Goal: Information Seeking & Learning: Learn about a topic

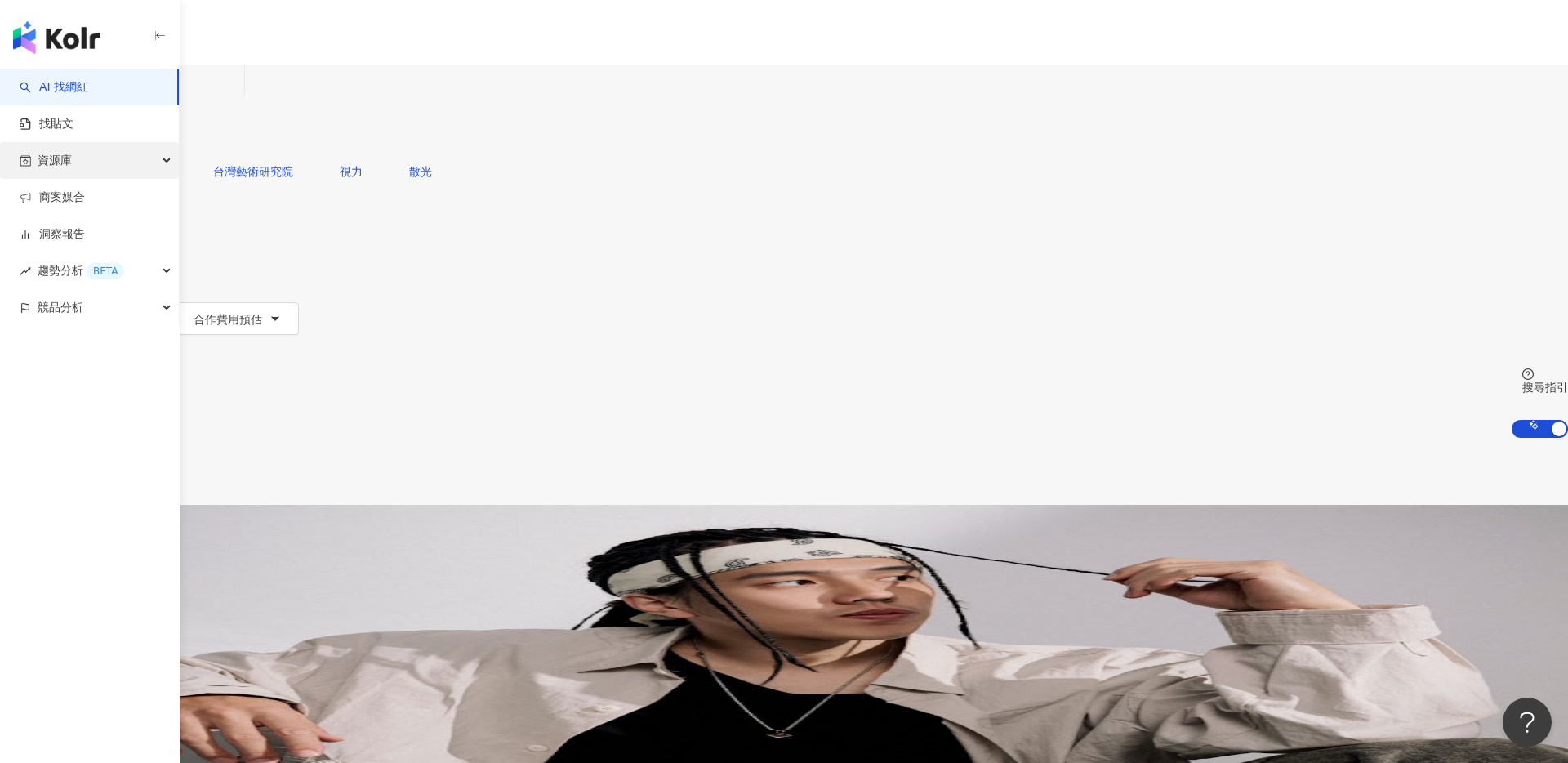
click at [69, 163] on span "資源庫" at bounding box center [54, 160] width 34 height 37
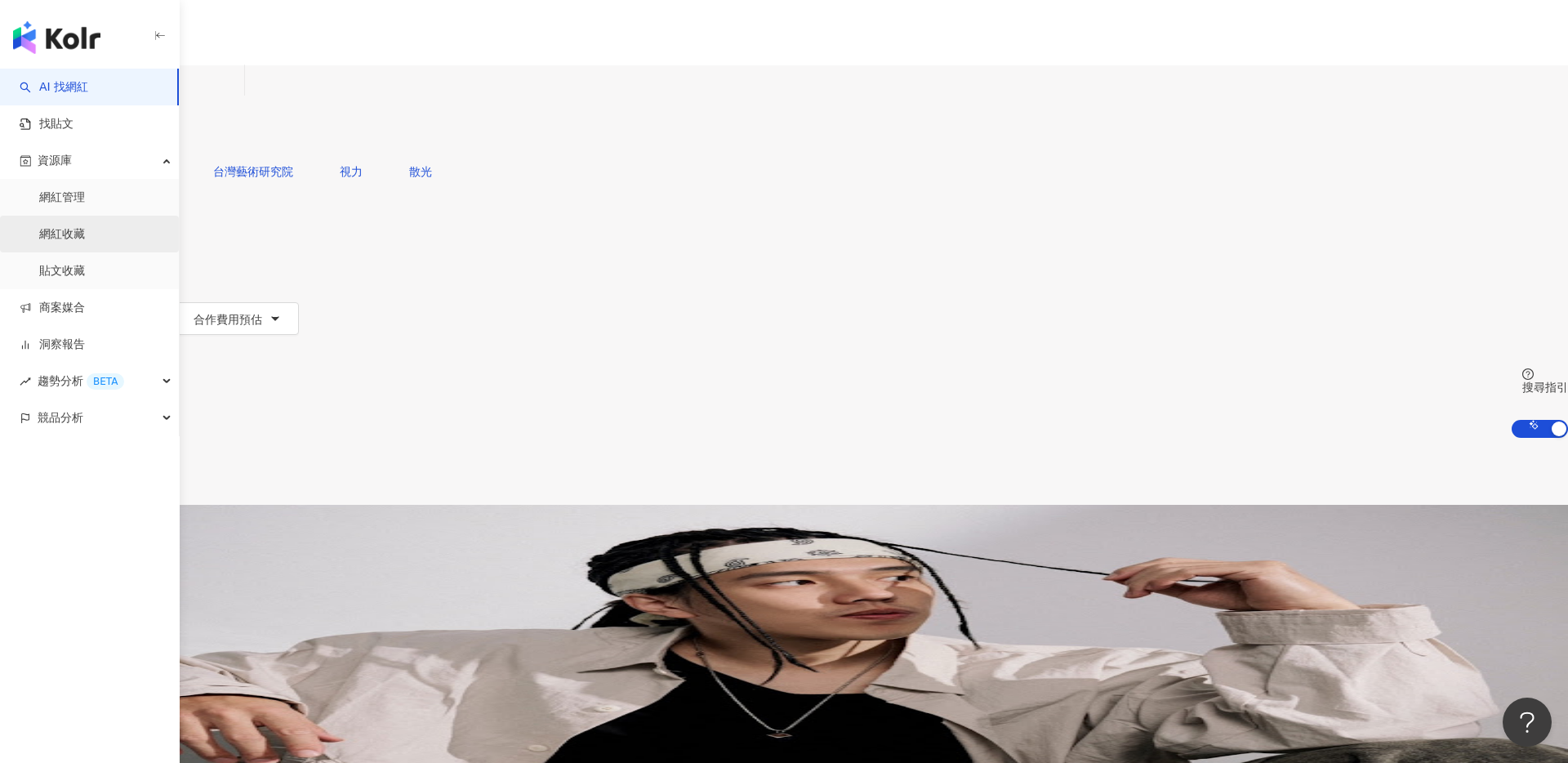
click at [80, 228] on link "網紅收藏" at bounding box center [61, 234] width 45 height 16
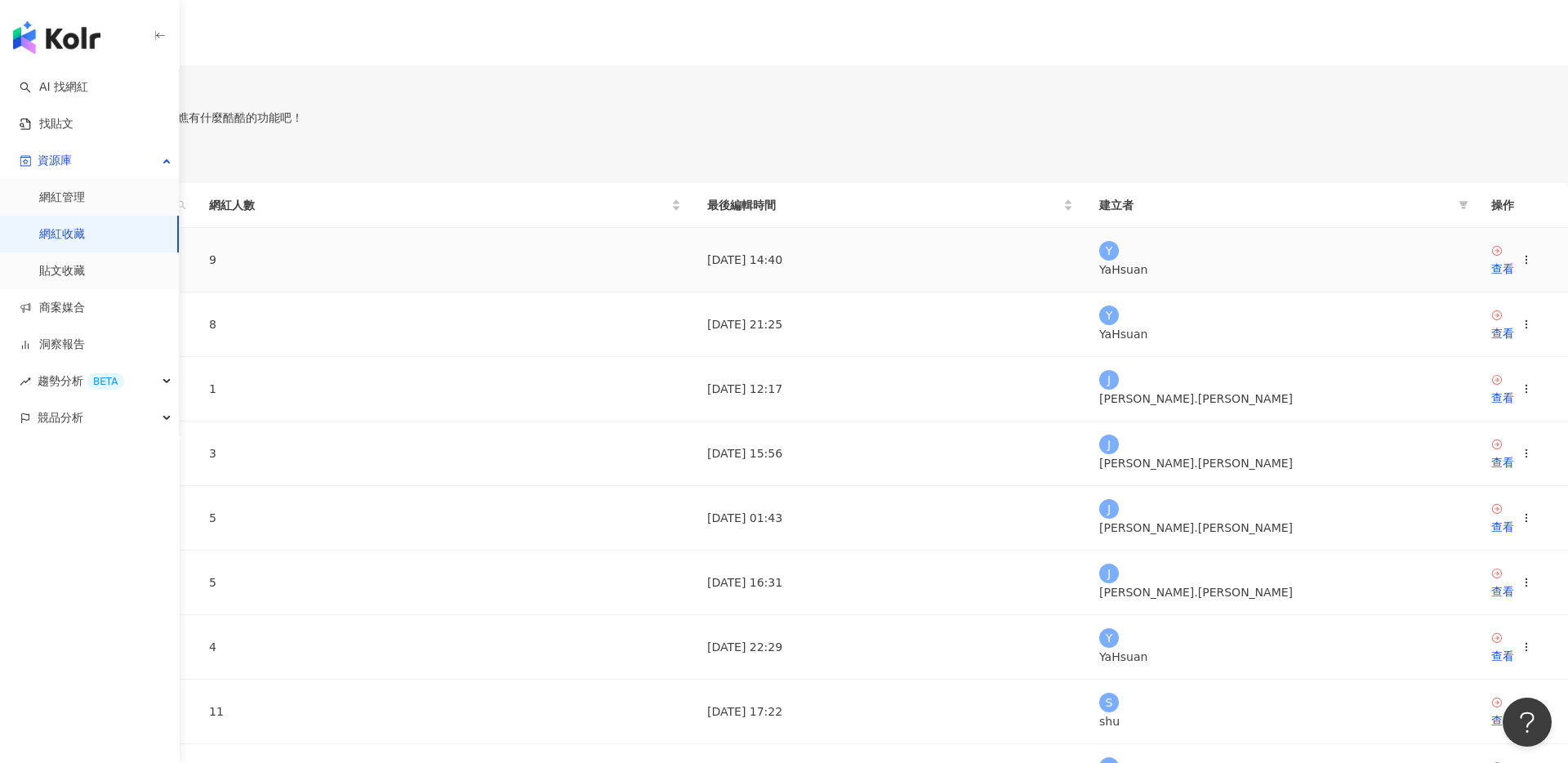
click at [47, 267] on link "獸醫師" at bounding box center [30, 259] width 34 height 13
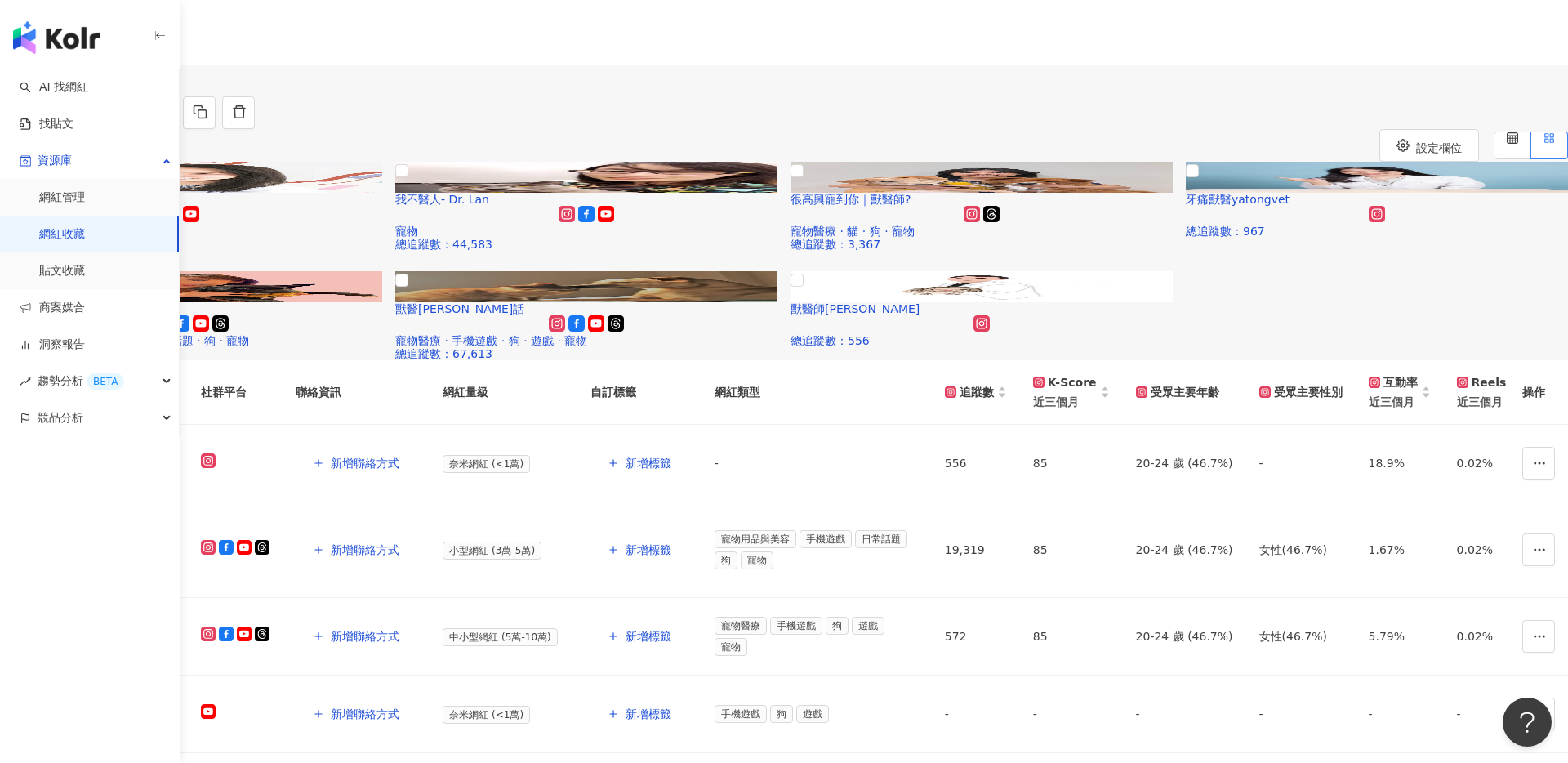
click at [73, 44] on img "button" at bounding box center [57, 37] width 87 height 33
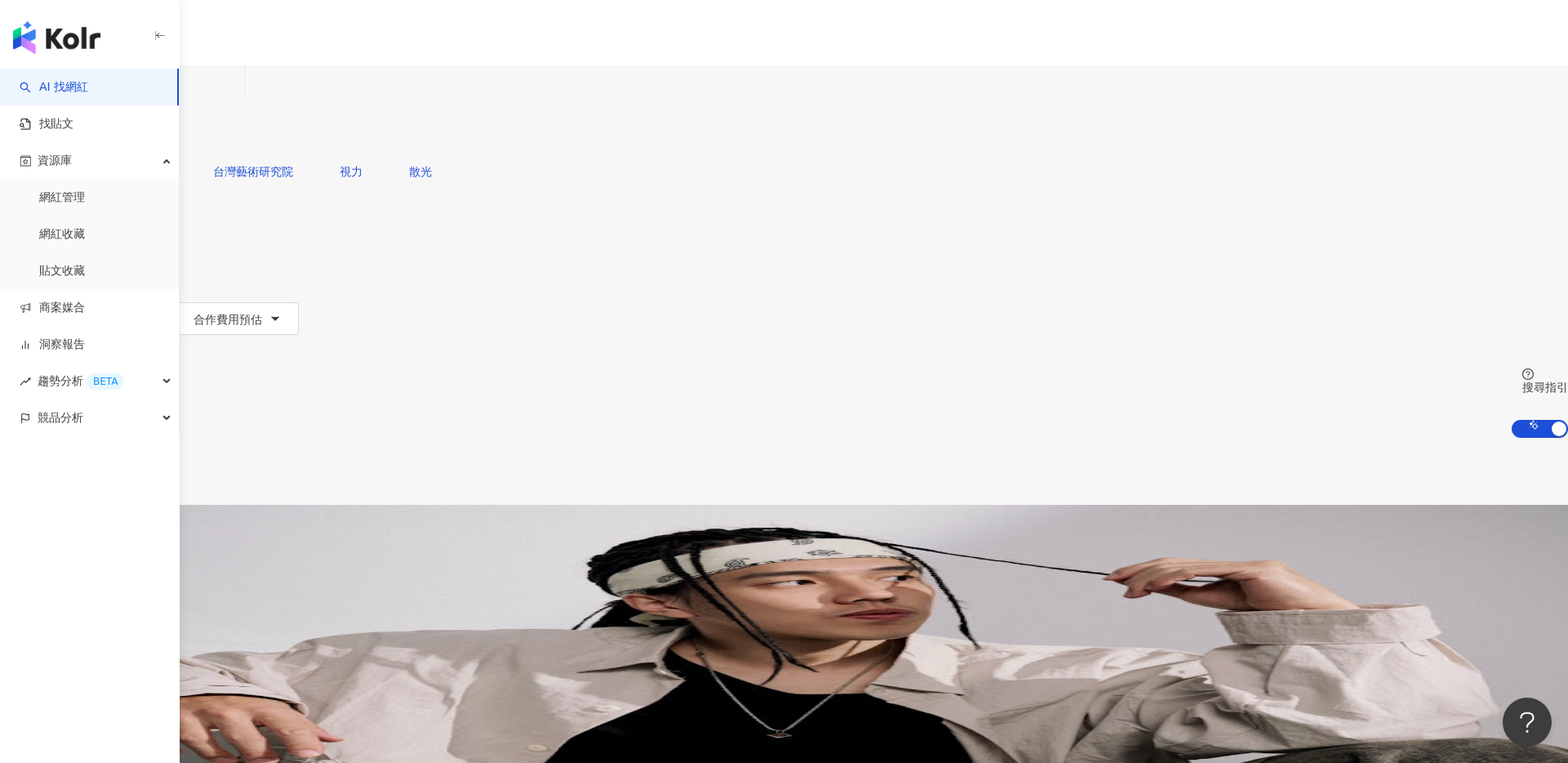
click at [238, 96] on input "search" at bounding box center [171, 80] width 132 height 31
type input "*"
click at [60, 214] on icon "button" at bounding box center [53, 220] width 13 height 13
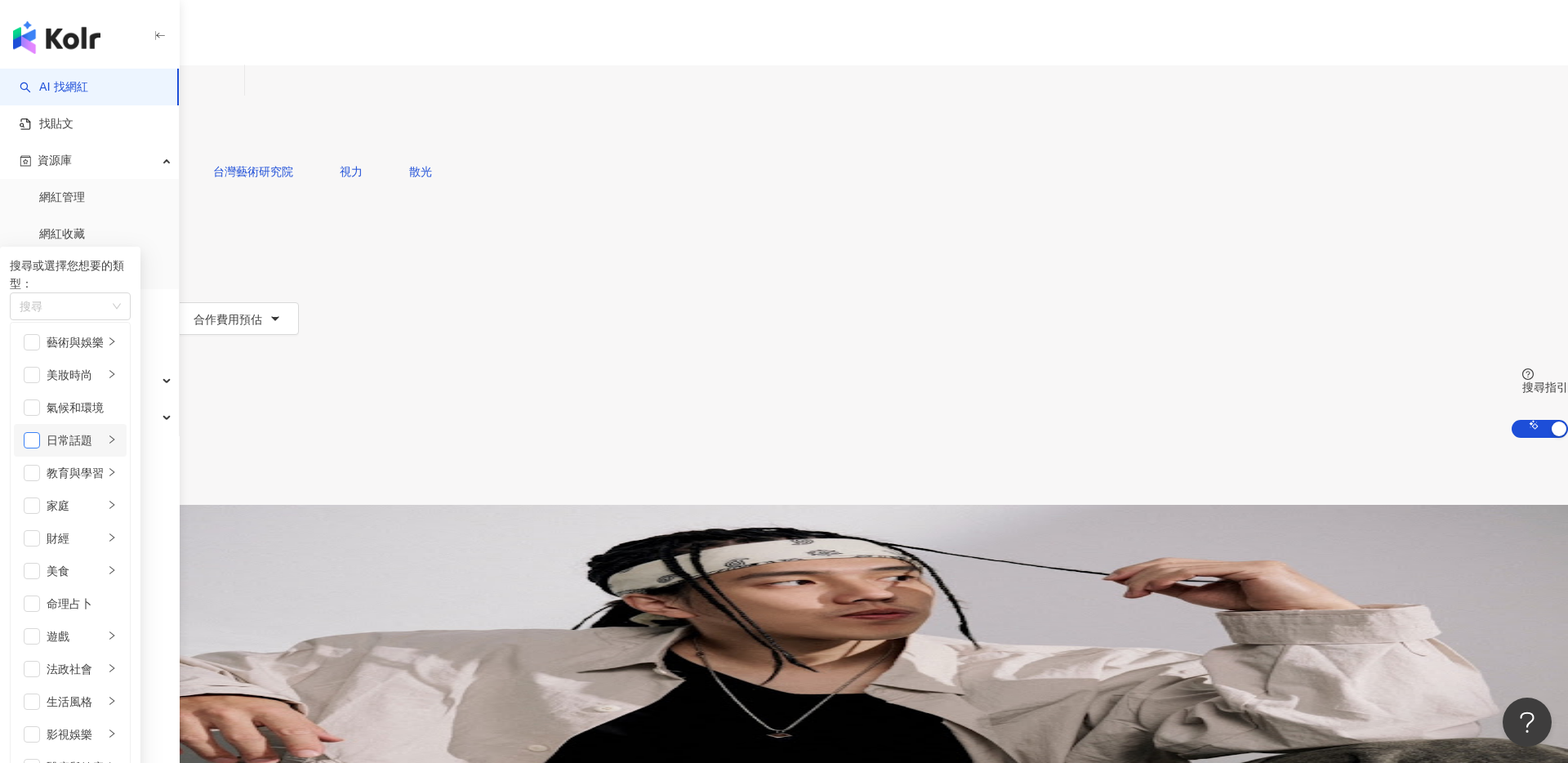
scroll to position [312, 0]
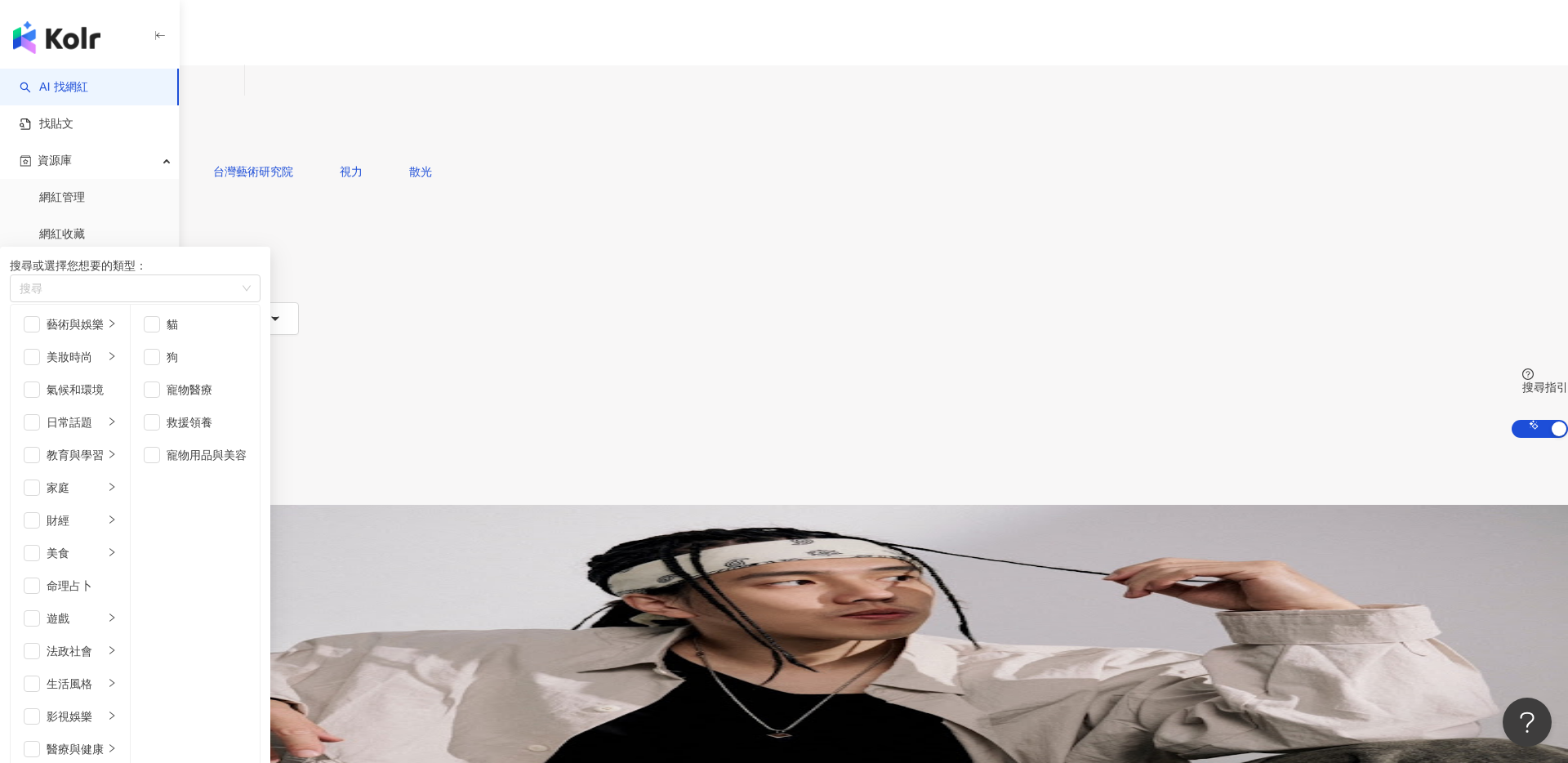
click at [160, 455] on span "button" at bounding box center [151, 455] width 16 height 16
click at [160, 430] on span "button" at bounding box center [151, 435] width 16 height 16
click at [75, 122] on button "搜尋" at bounding box center [37, 138] width 75 height 33
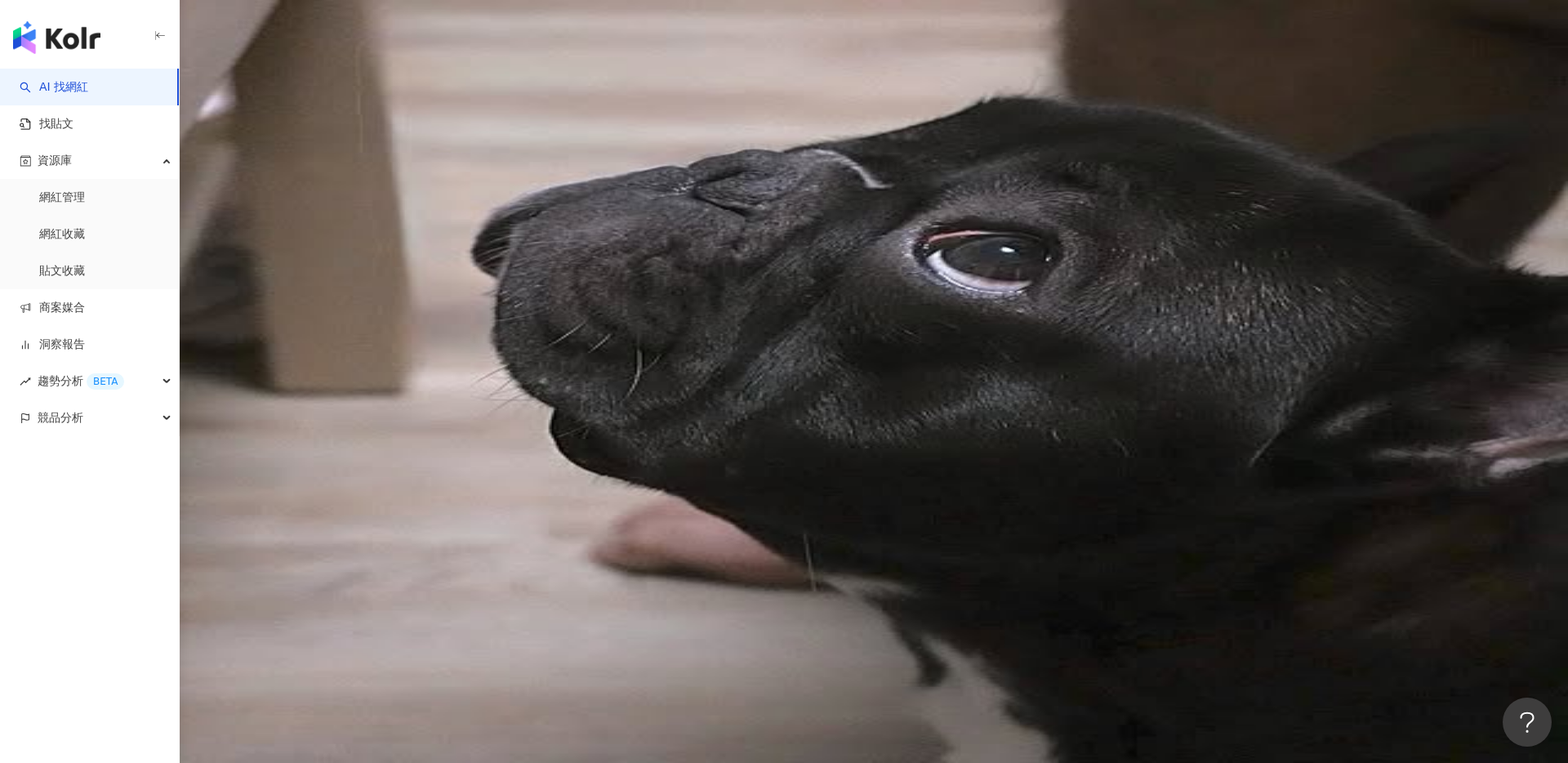
click at [60, 214] on icon "button" at bounding box center [53, 220] width 13 height 13
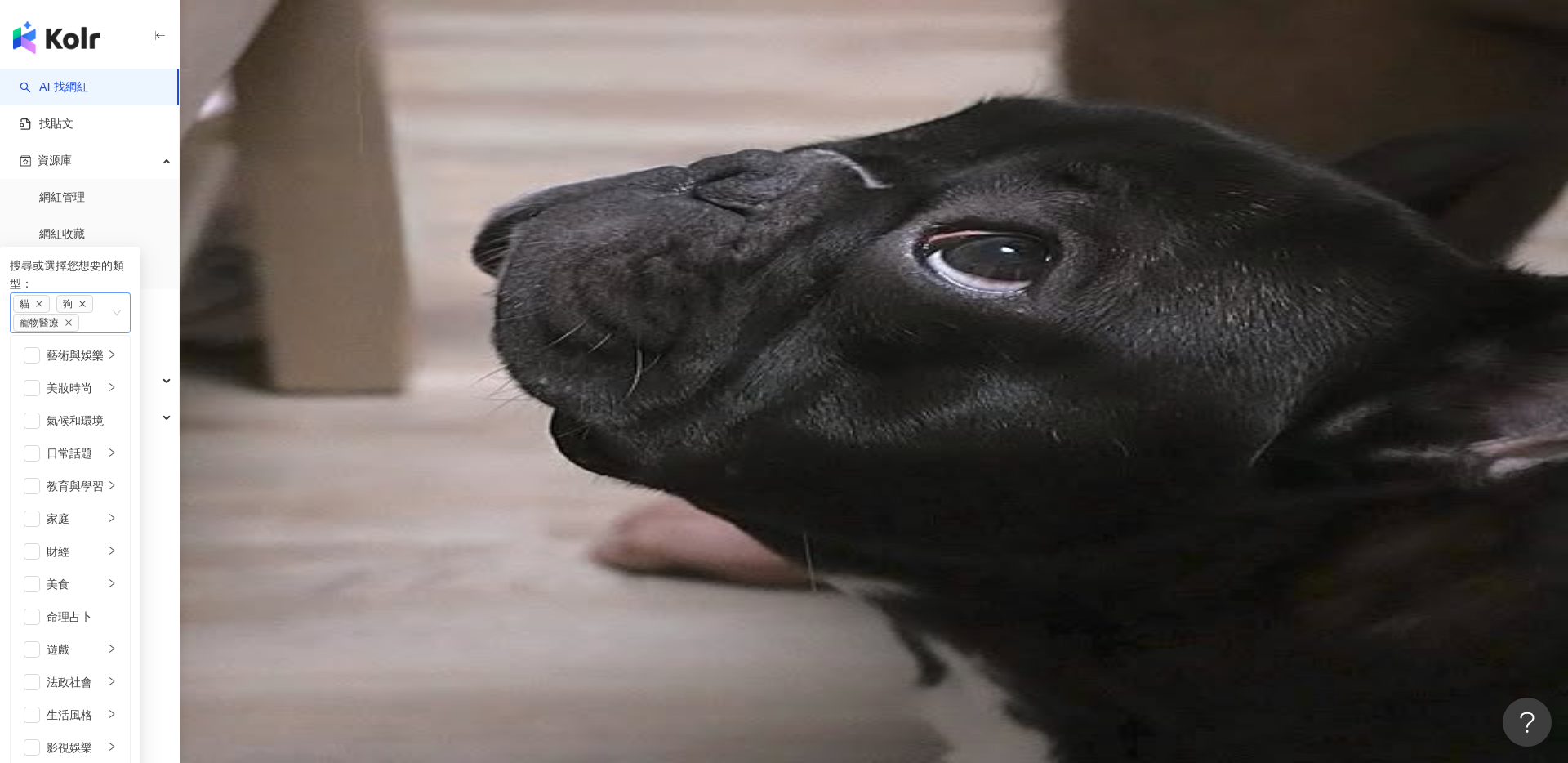
click at [86, 299] on icon "close" at bounding box center [82, 303] width 8 height 8
click at [50, 295] on span "貓" at bounding box center [31, 304] width 37 height 18
click at [43, 301] on icon "close" at bounding box center [38, 304] width 6 height 6
click at [58, 132] on span "搜尋" at bounding box center [46, 138] width 23 height 13
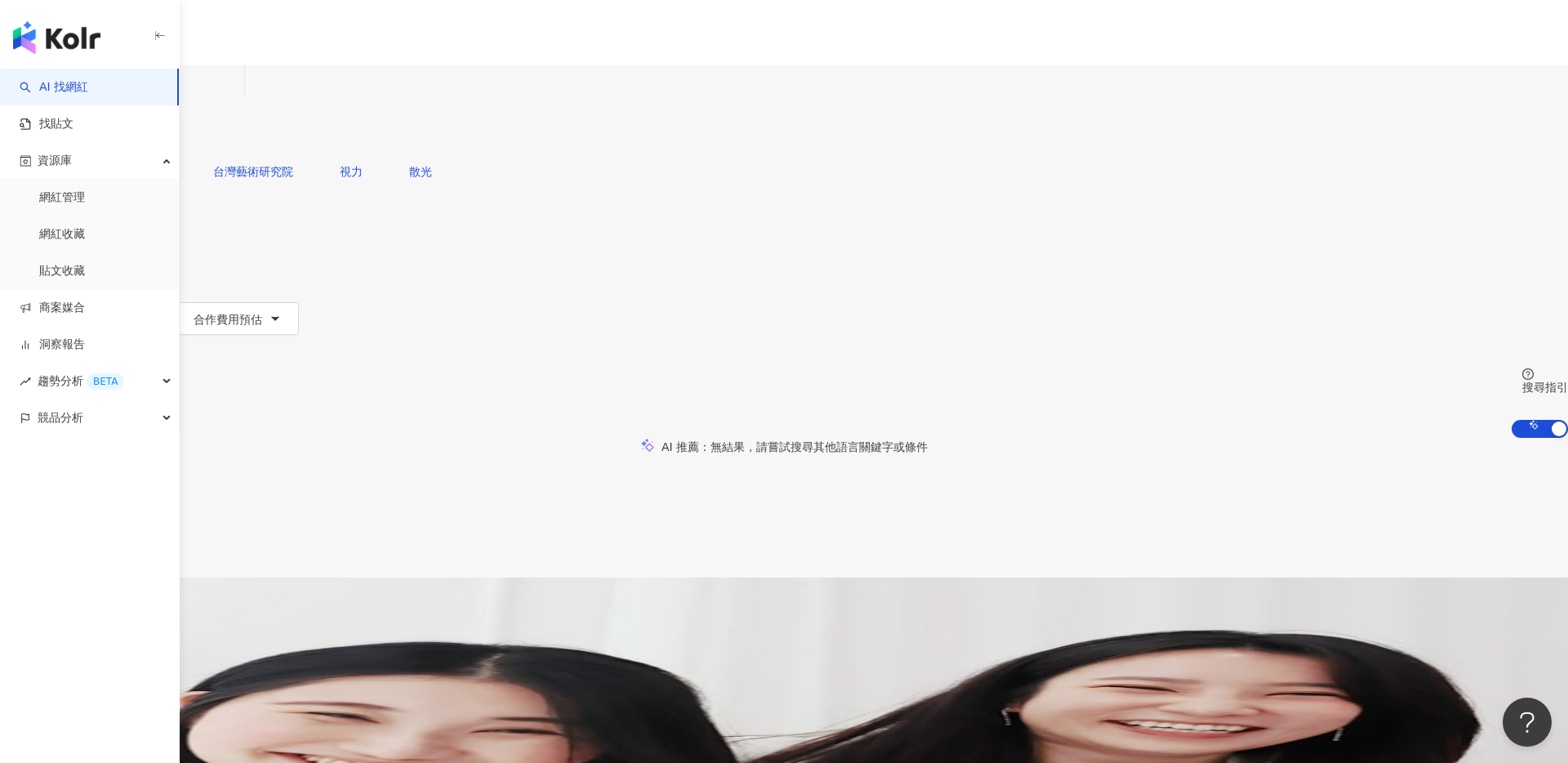
click at [78, 603] on span "High A Day" at bounding box center [38, 707] width 78 height 13
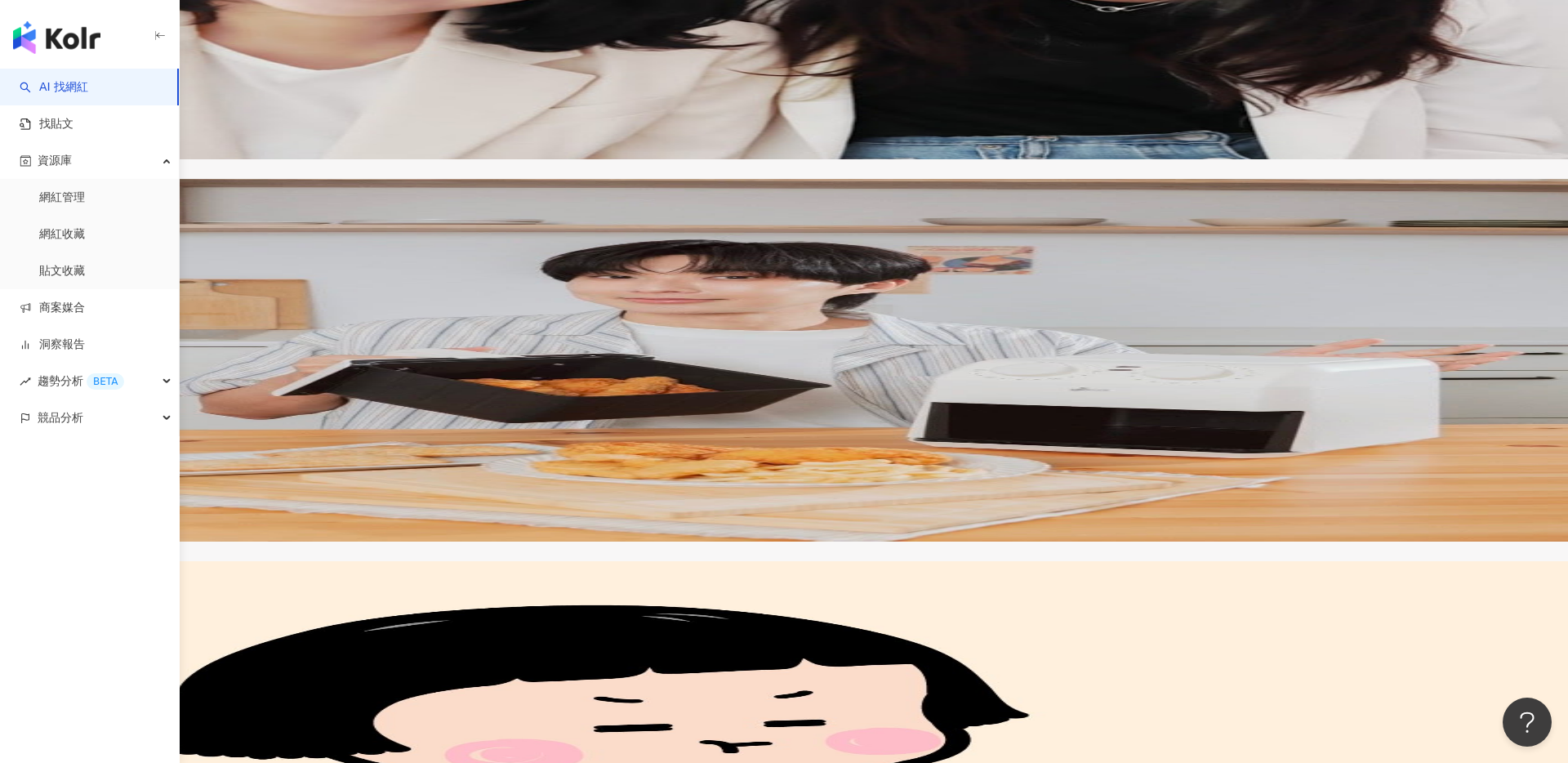
scroll to position [779, 0]
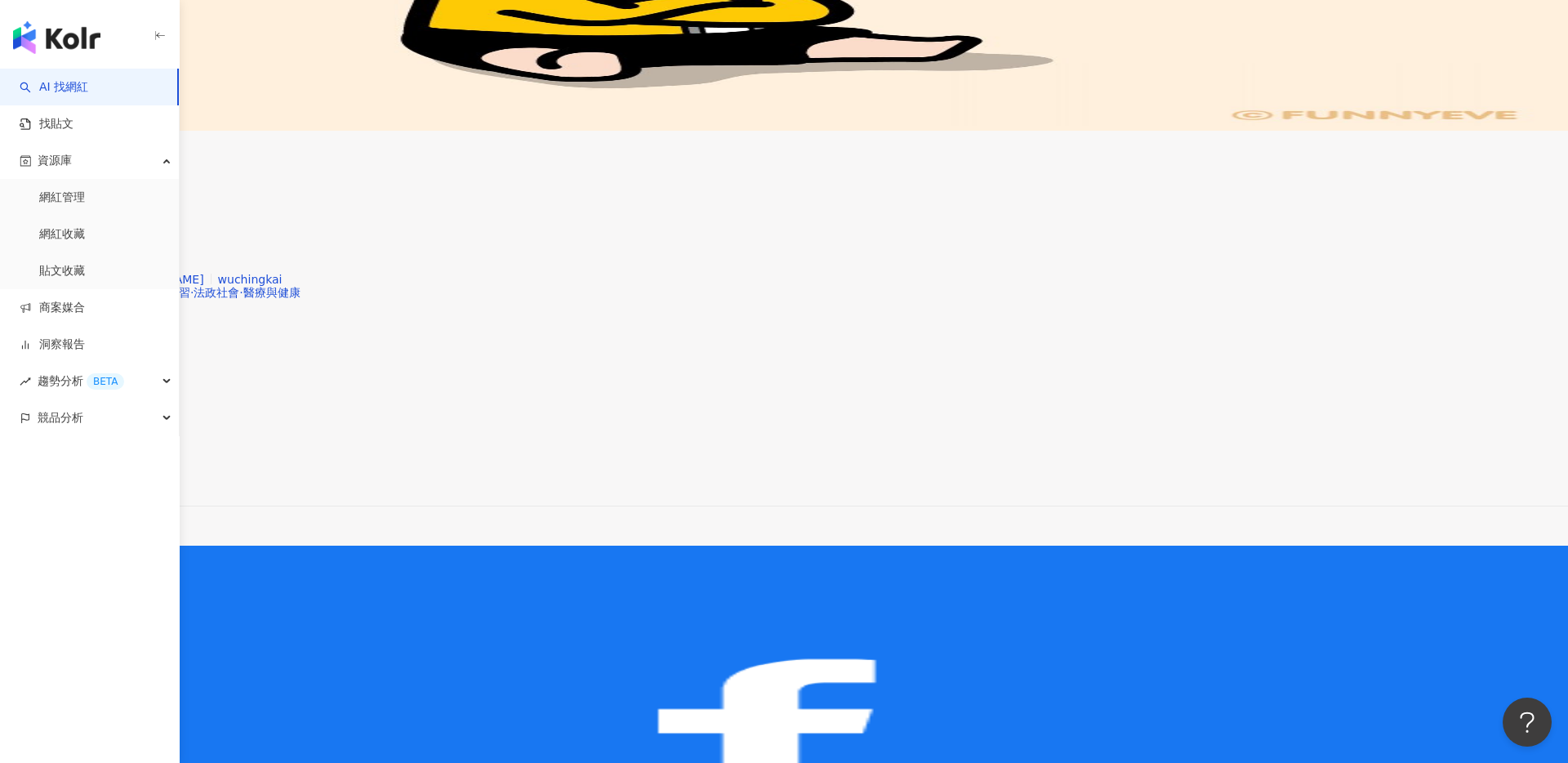
scroll to position [1536, 0]
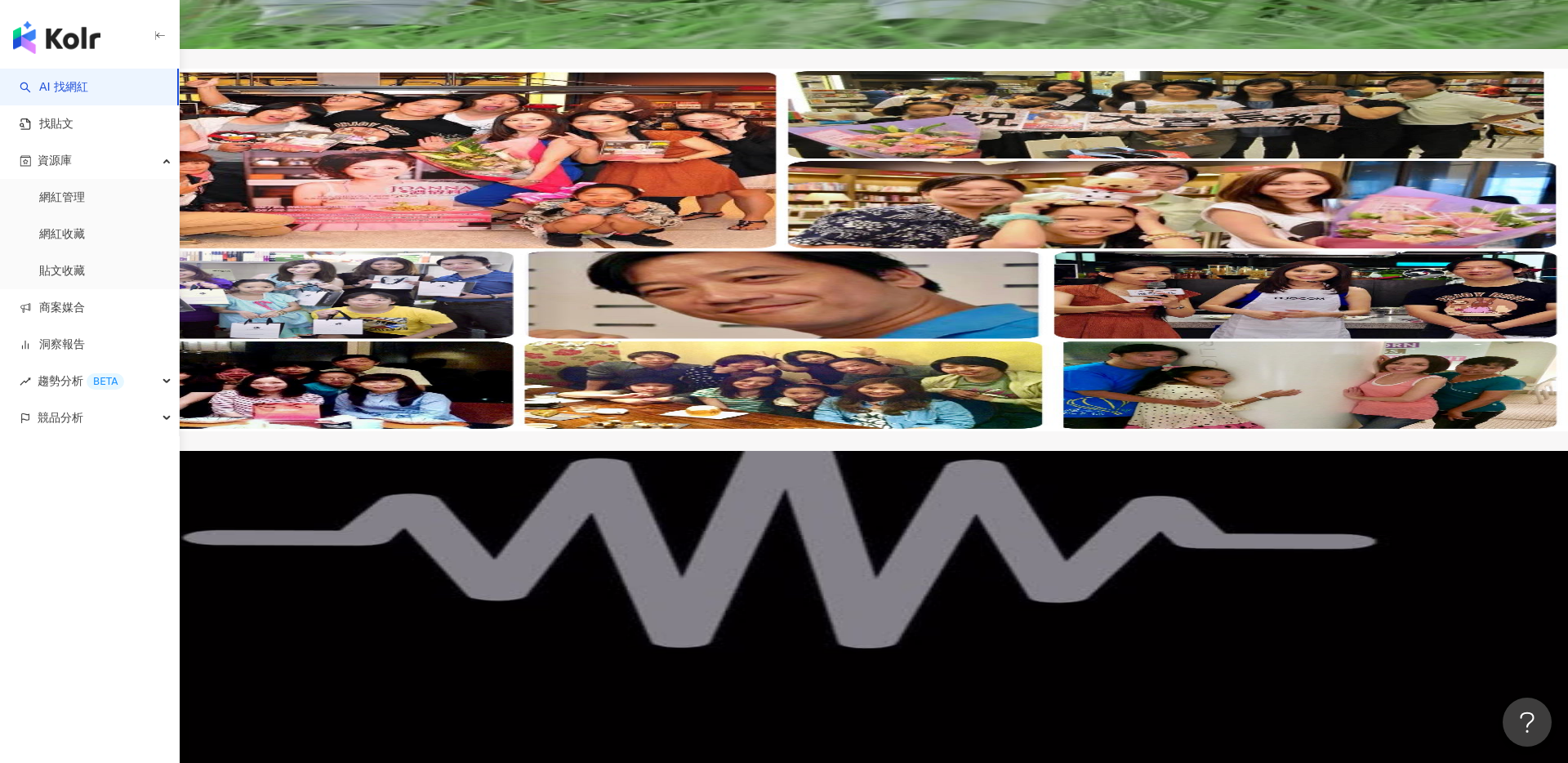
scroll to position [2004, 0]
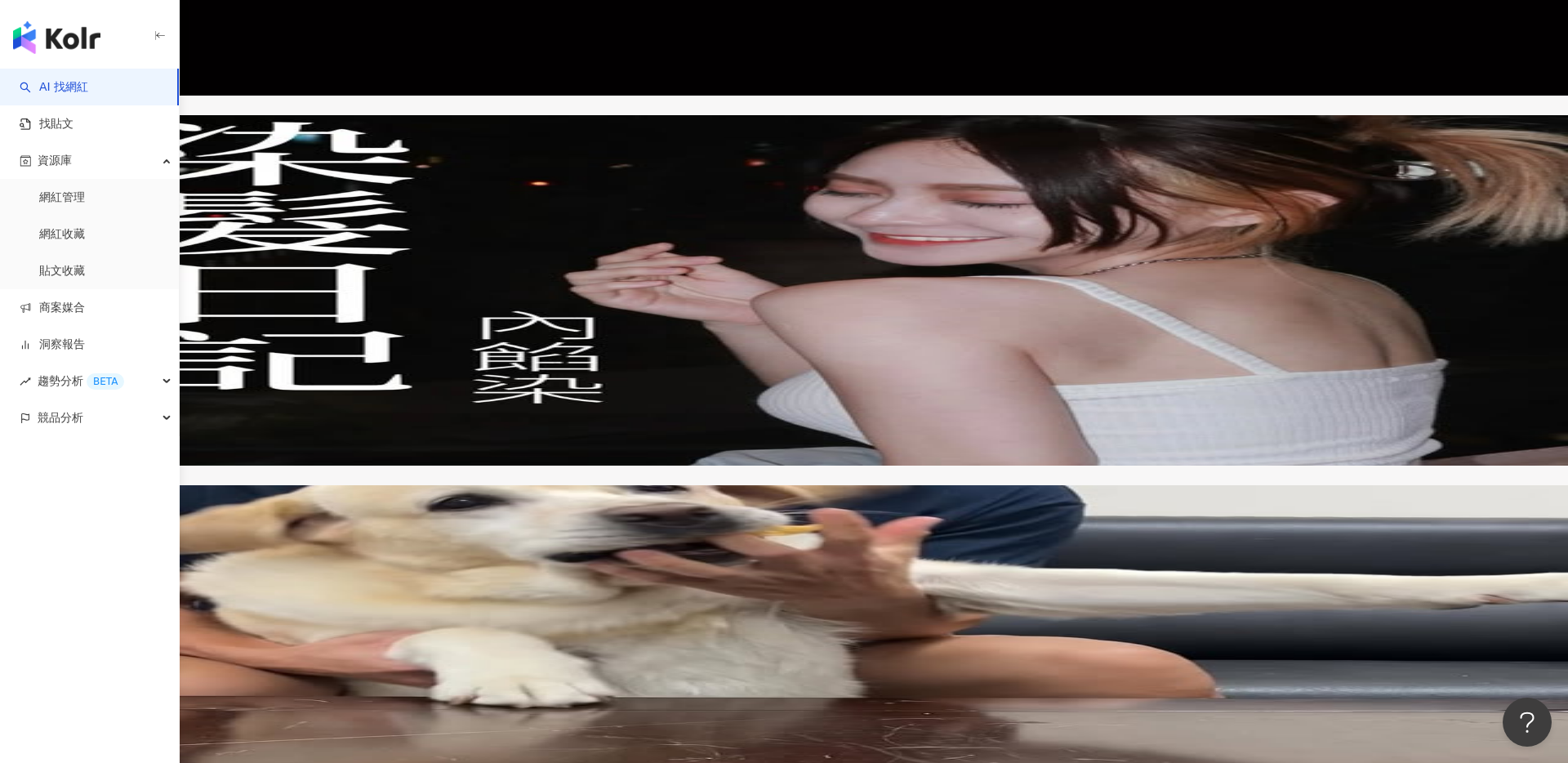
scroll to position [2705, 0]
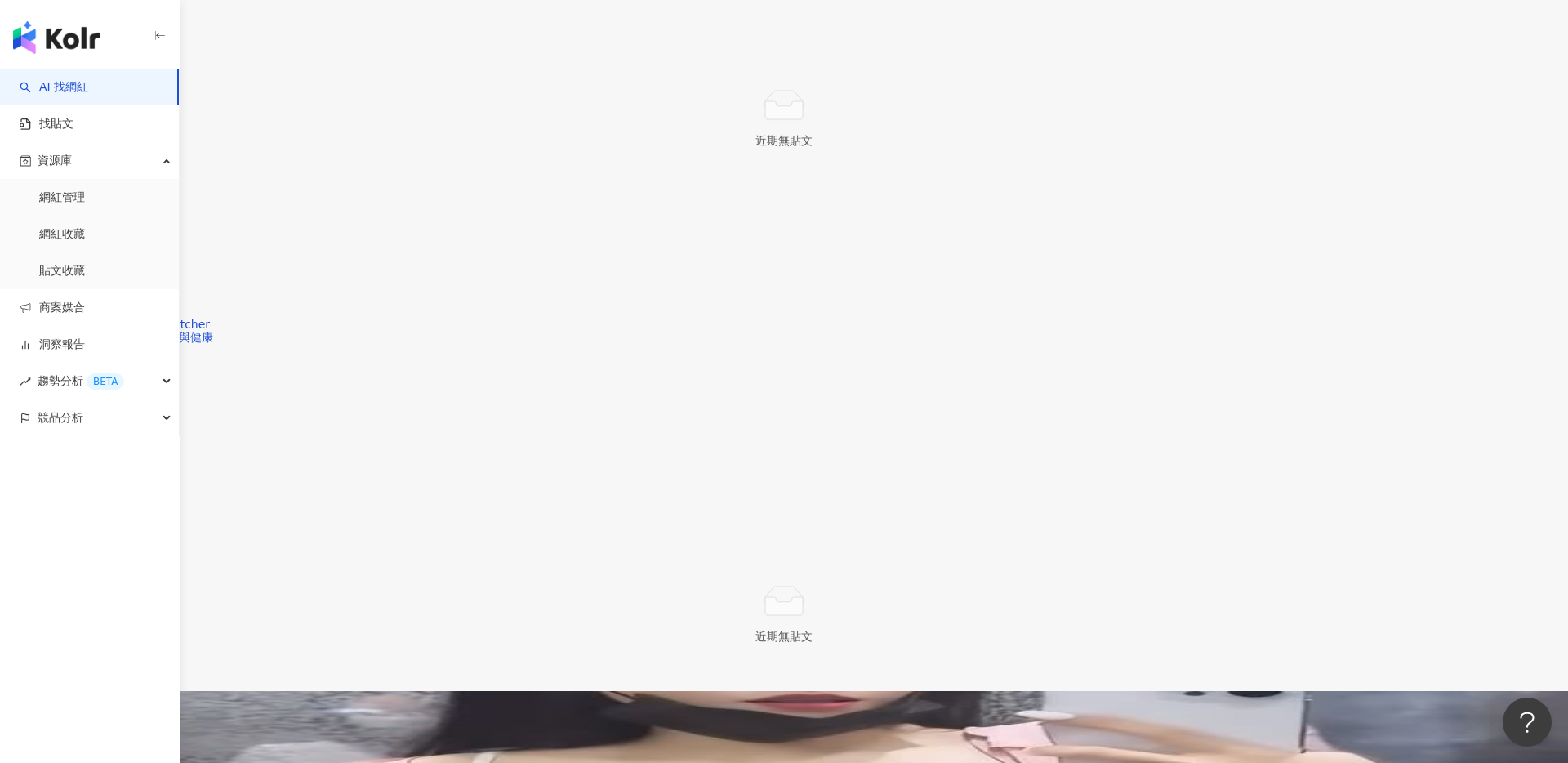
scroll to position [2303, 0]
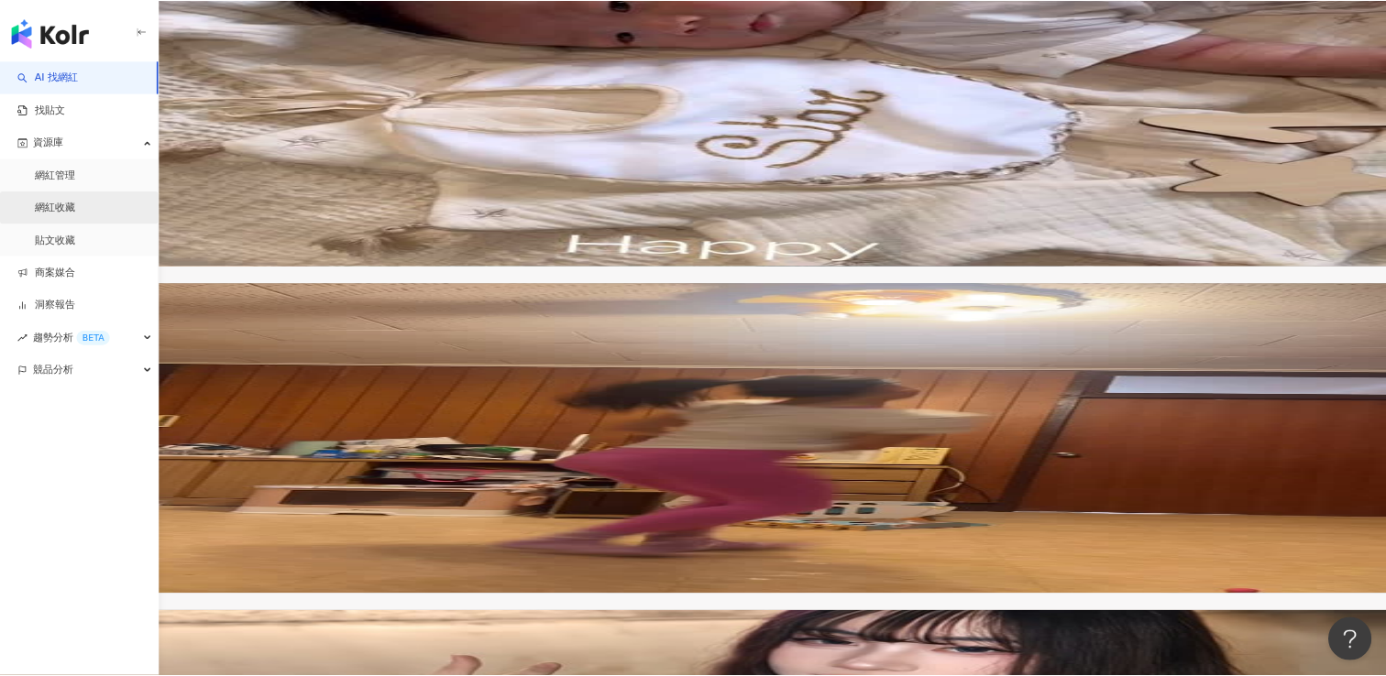
scroll to position [0, 0]
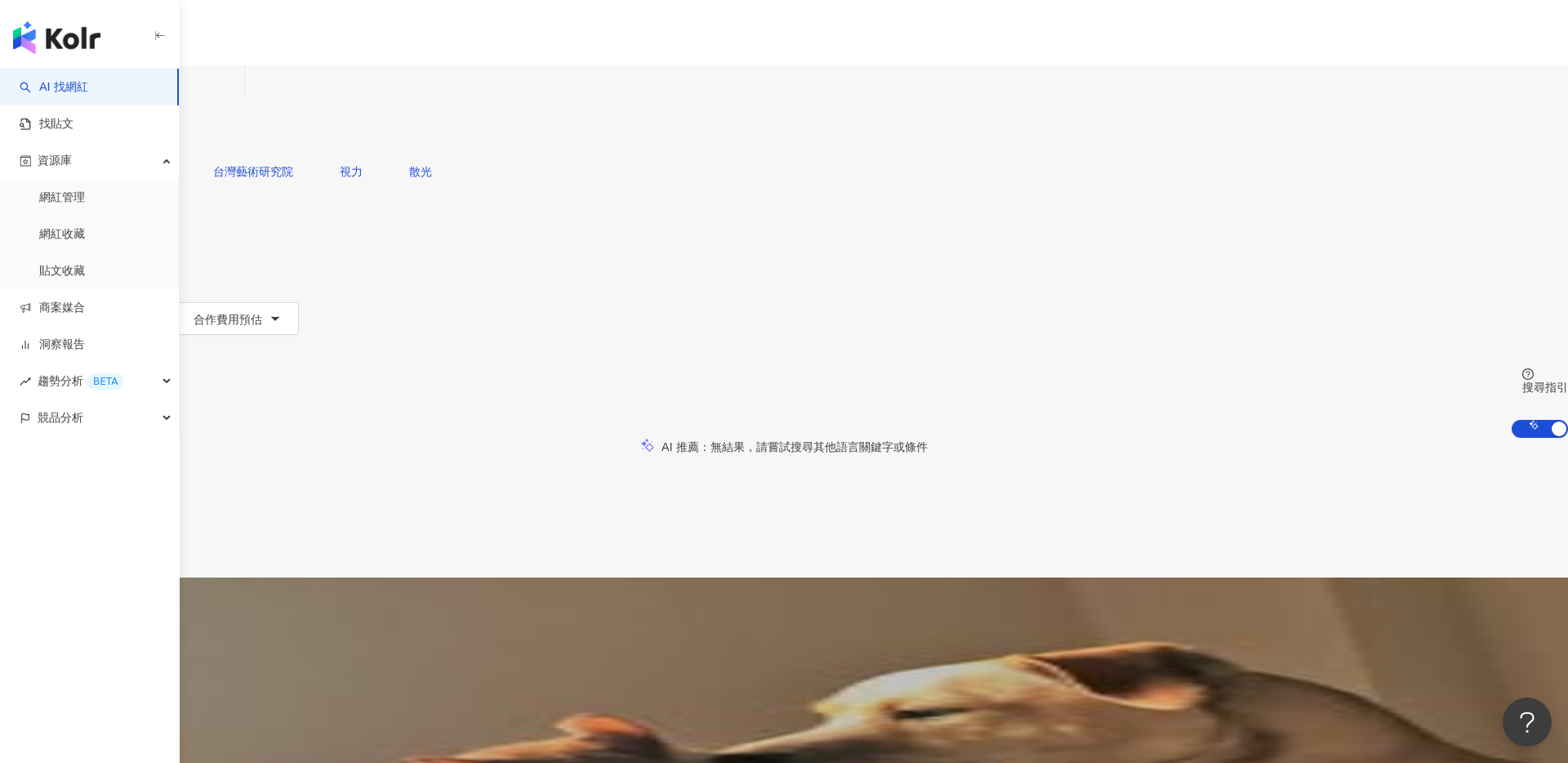
click at [238, 96] on input "search" at bounding box center [171, 80] width 132 height 31
paste input "**********"
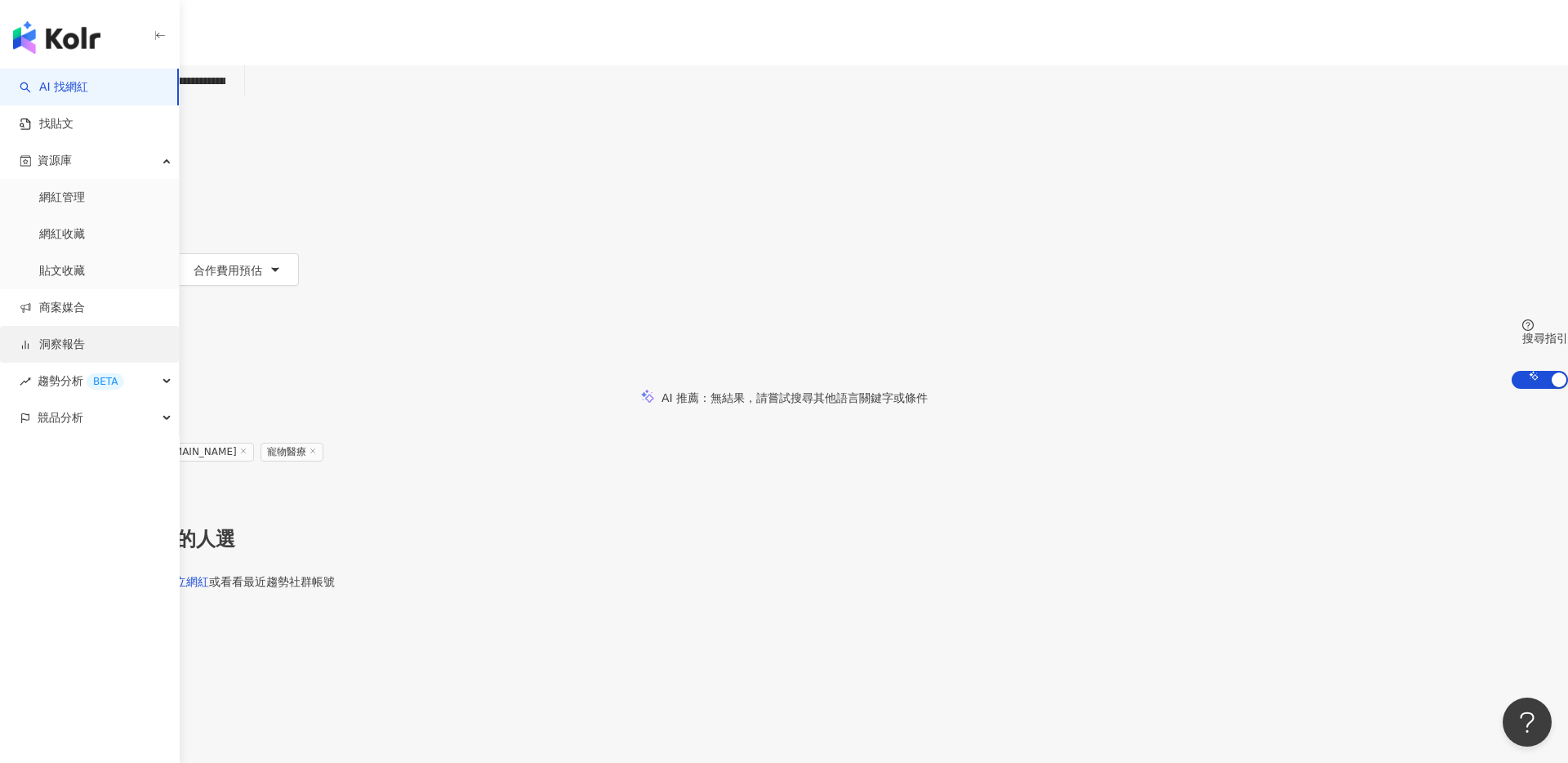
type input "**********"
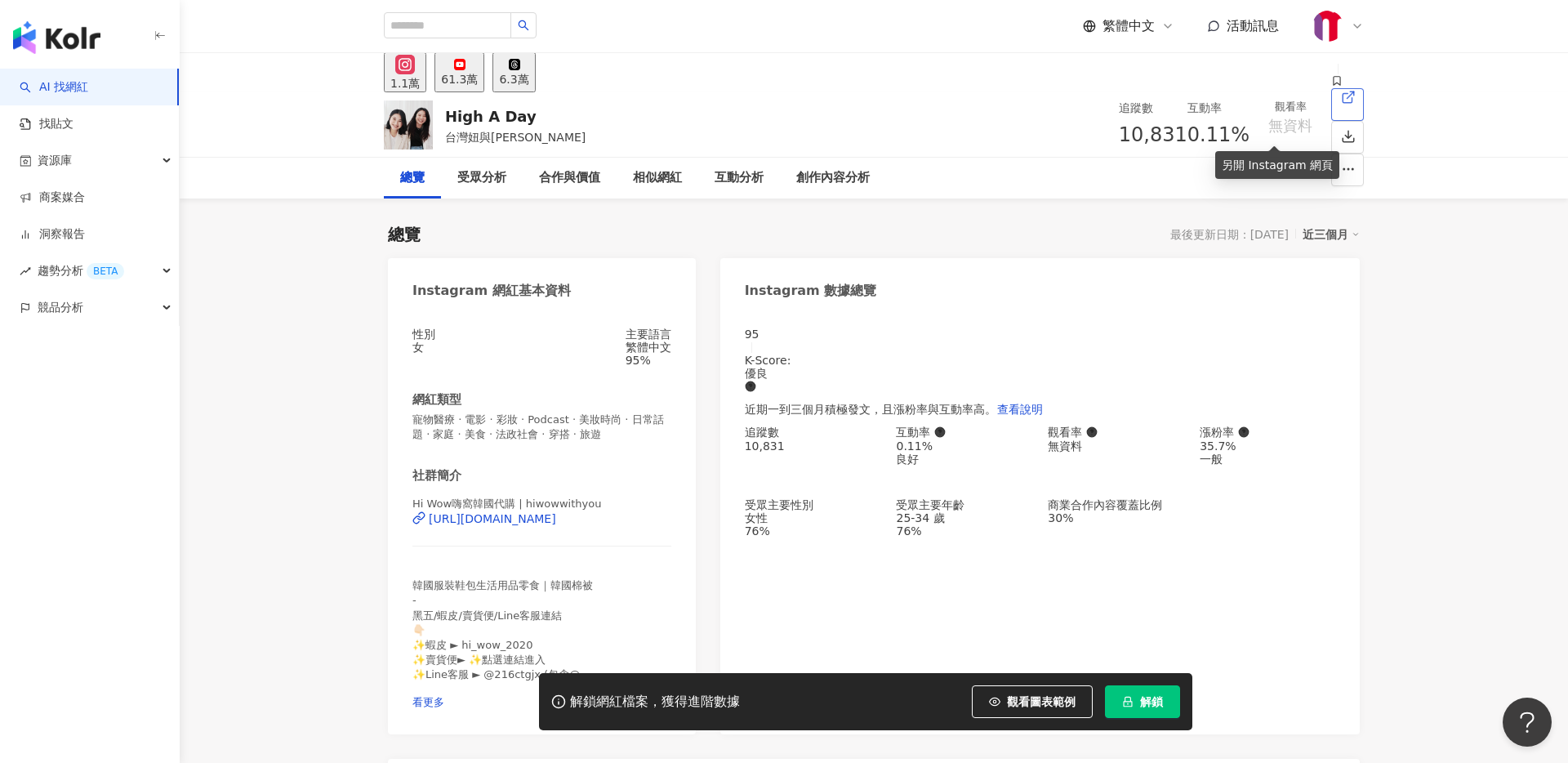
click at [1331, 121] on link at bounding box center [1347, 104] width 33 height 33
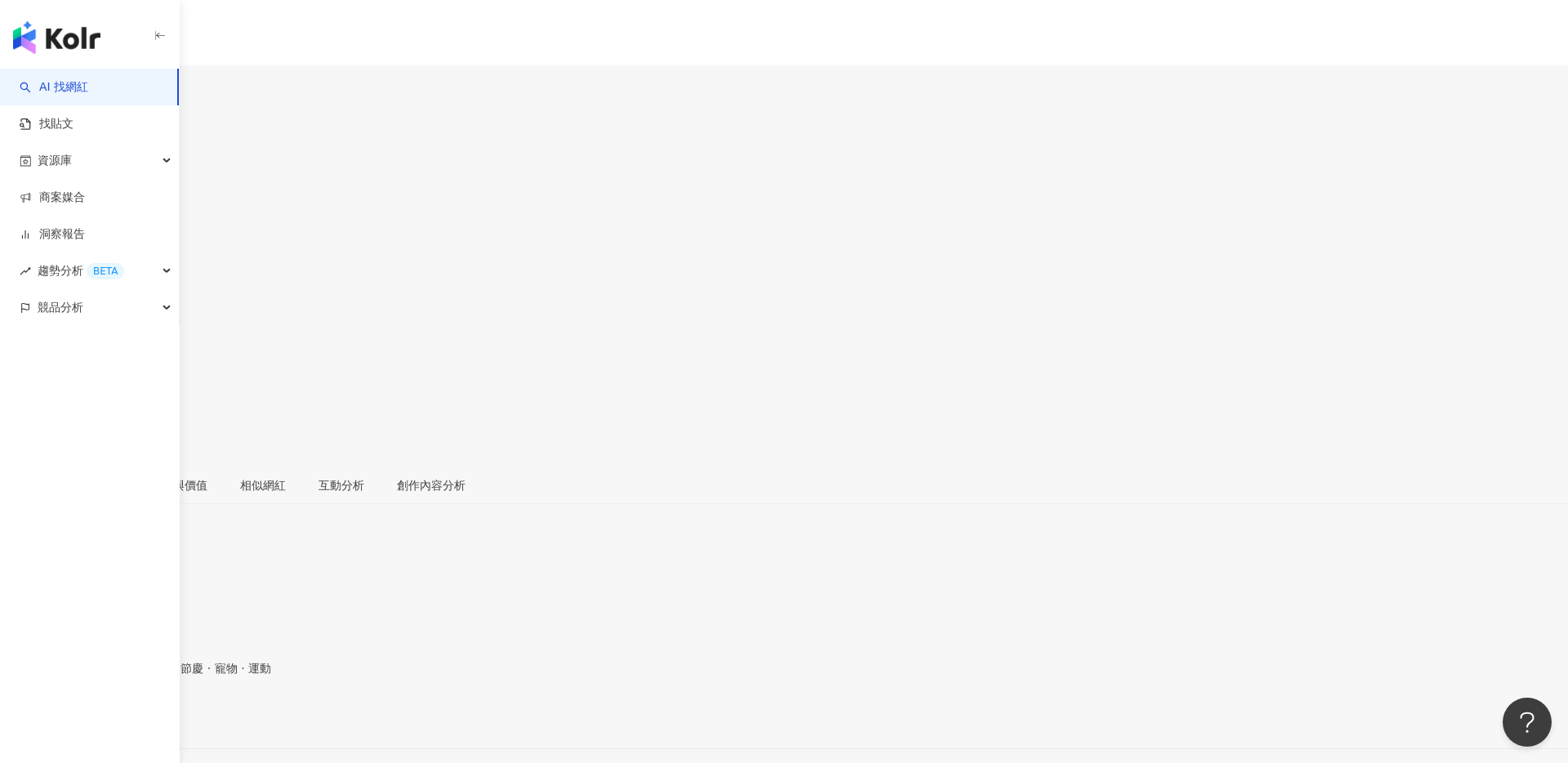
click at [24, 370] on icon at bounding box center [17, 377] width 14 height 14
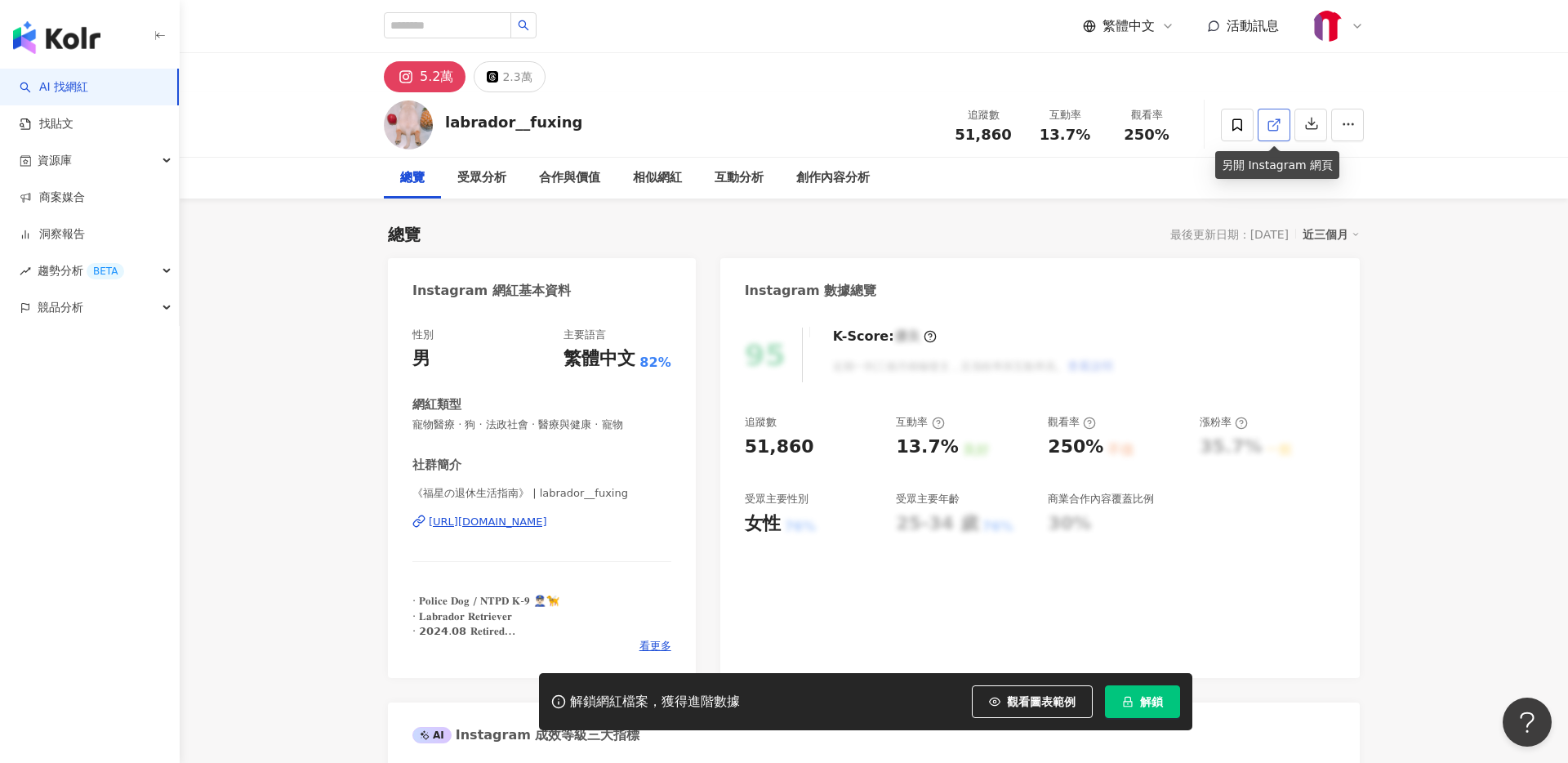
click at [1271, 131] on icon at bounding box center [1274, 125] width 14 height 14
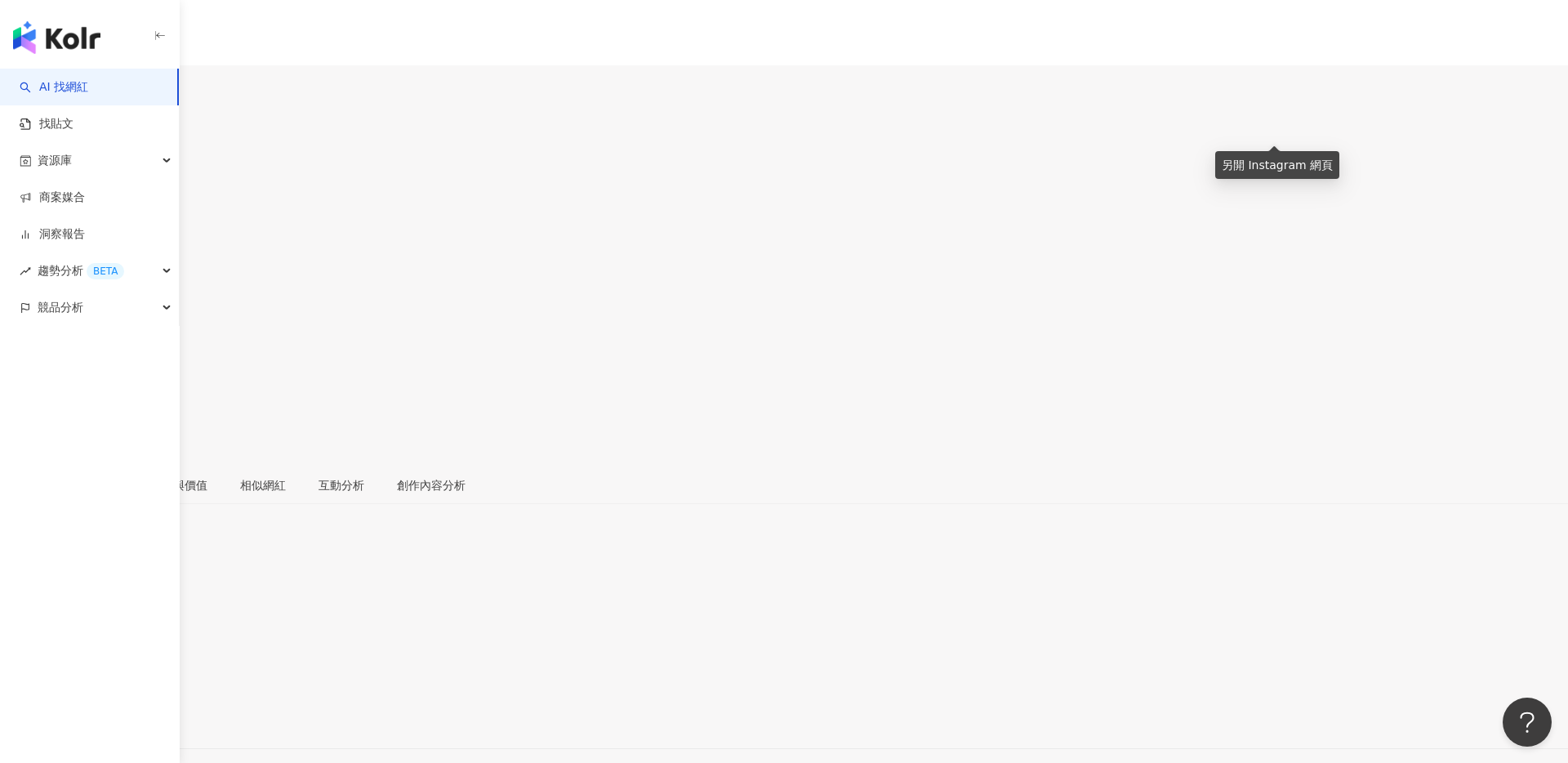
click at [24, 370] on icon at bounding box center [17, 377] width 14 height 14
click at [12, 355] on icon at bounding box center [5, 360] width 12 height 12
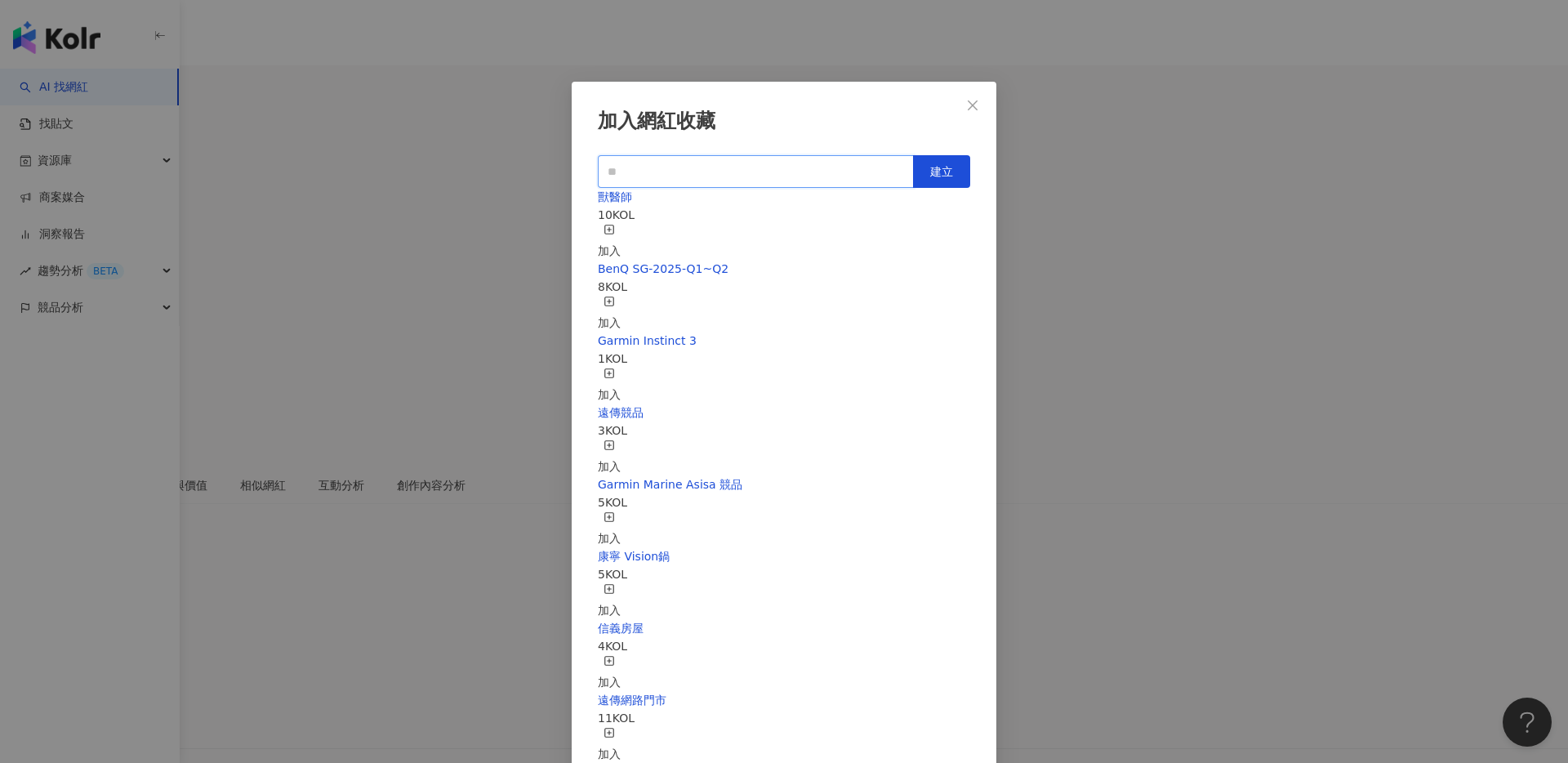
click at [739, 166] on input "text" at bounding box center [755, 171] width 316 height 33
type input "******"
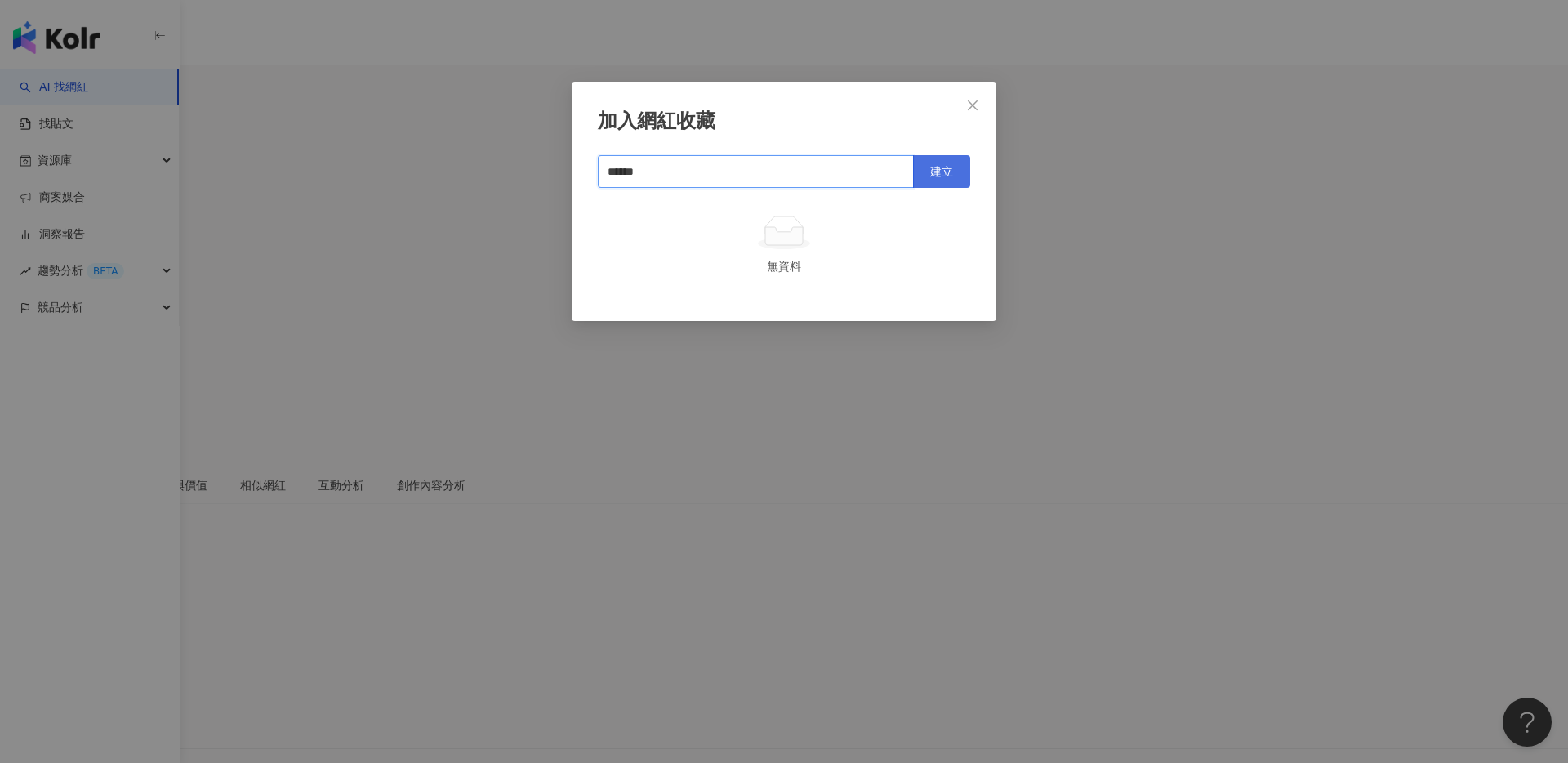
click at [935, 168] on span "建立" at bounding box center [942, 171] width 23 height 13
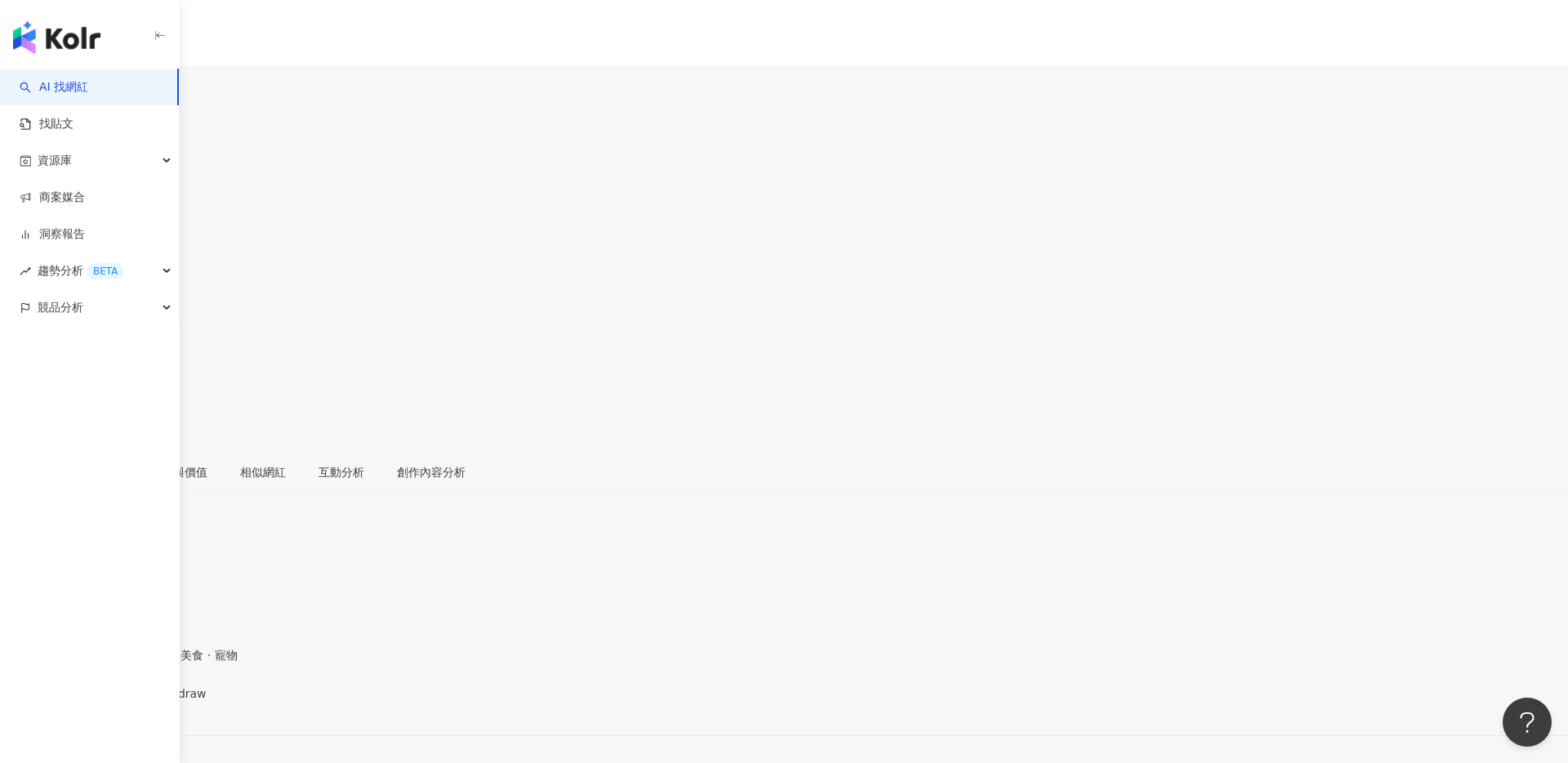
click at [24, 357] on icon at bounding box center [17, 365] width 14 height 14
click at [12, 340] on icon at bounding box center [5, 346] width 12 height 12
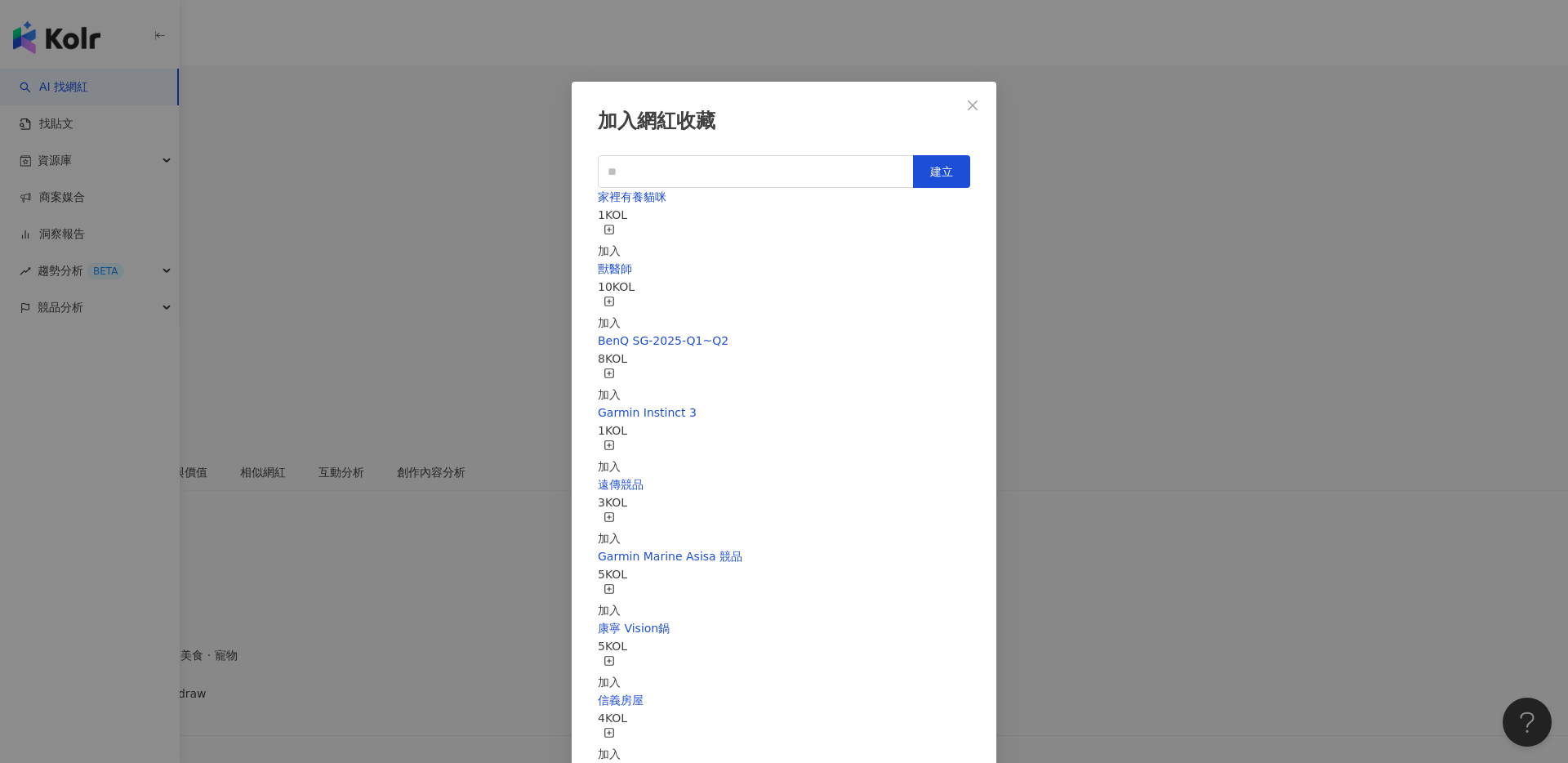
click at [621, 296] on div "加入" at bounding box center [609, 314] width 23 height 36
click at [1052, 214] on div "加入網紅收藏 建立 獸醫師 11 KOL 已加入 家裡有養貓咪 1 KOL 加入 BenQ SG-2025-Q1~Q2 8 KOL 加入 Garmin Ins…" at bounding box center [784, 382] width 1568 height 763
